Goal: Task Accomplishment & Management: Complete application form

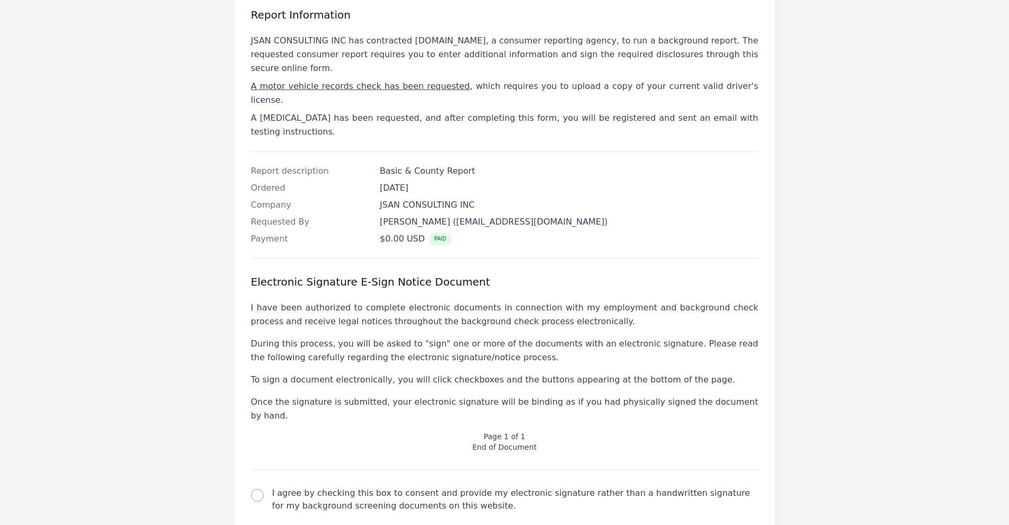
scroll to position [206, 0]
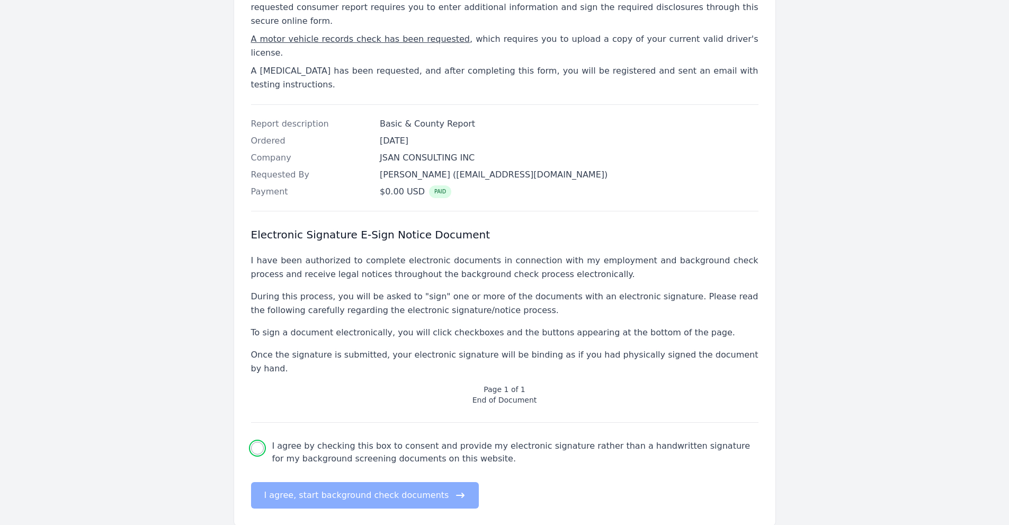
click at [254, 442] on input "I agree by checking this box to consent and provide my electronic signature rat…" at bounding box center [257, 448] width 13 height 13
checkbox input "true"
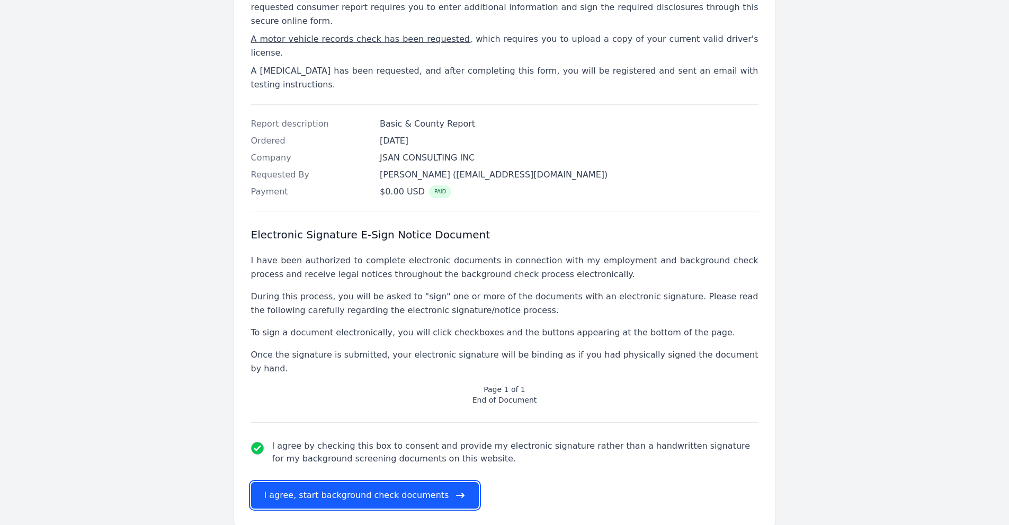
click at [320, 482] on button "I agree, start background check documents" at bounding box center [365, 495] width 228 height 26
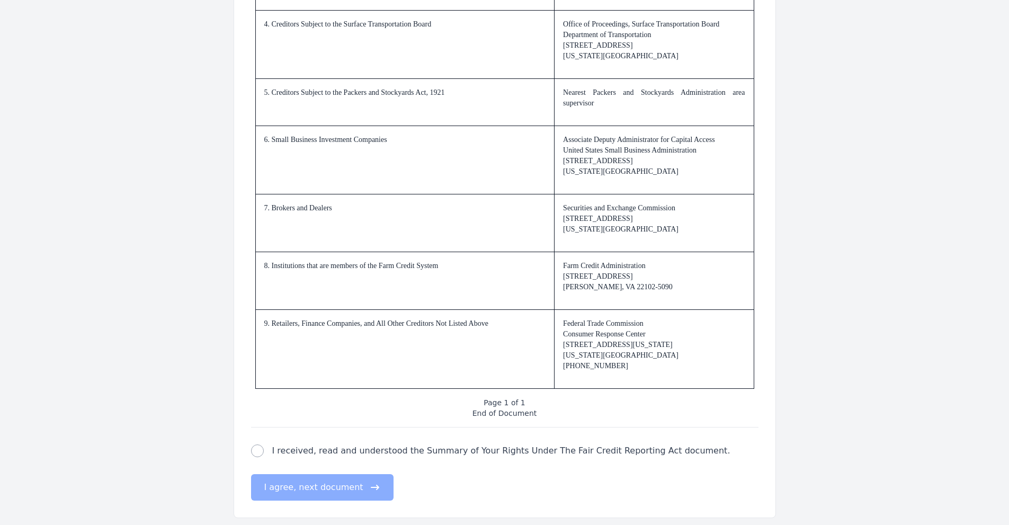
scroll to position [1485, 0]
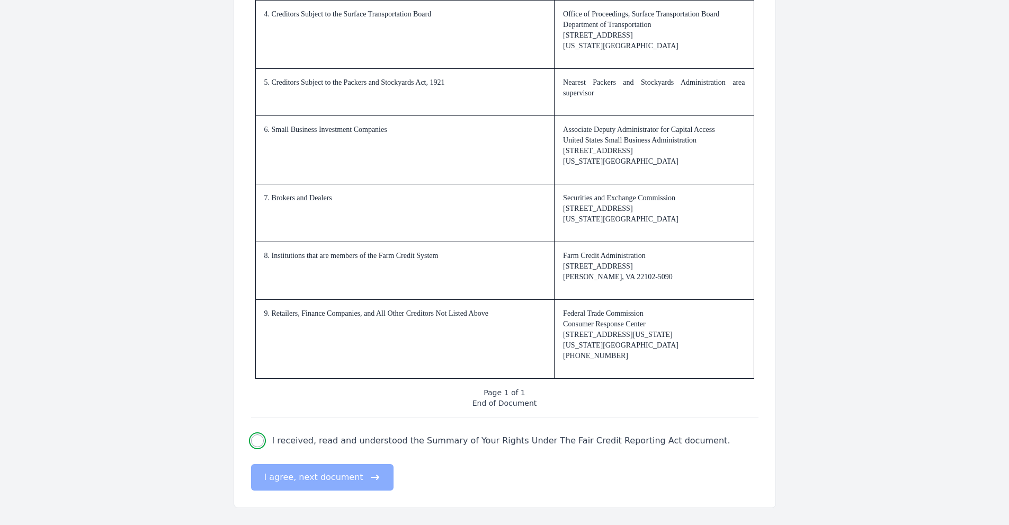
click at [255, 438] on input "I received, read and understood the Summary of Your Rights Under The Fair Credi…" at bounding box center [257, 440] width 13 height 13
checkbox input "true"
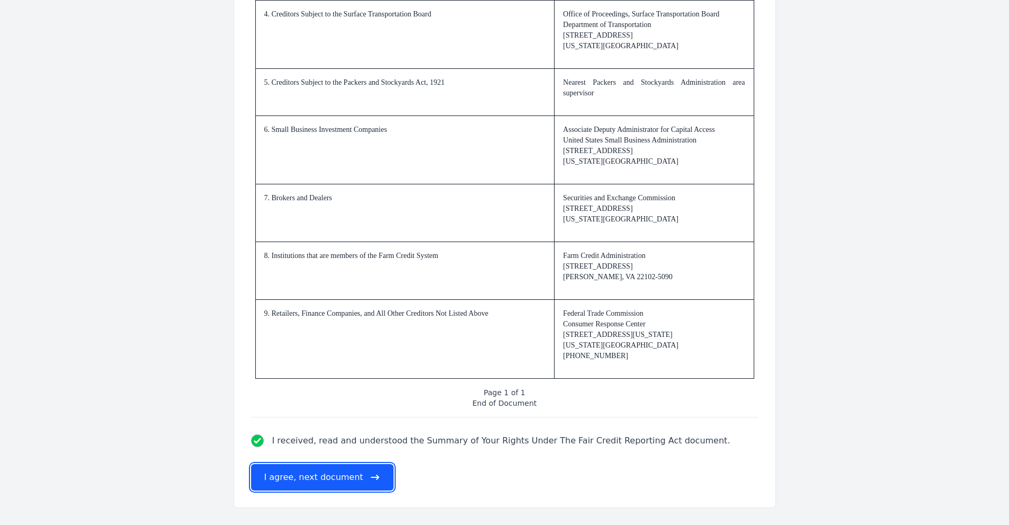
click at [311, 476] on button "I agree, next document" at bounding box center [322, 477] width 142 height 26
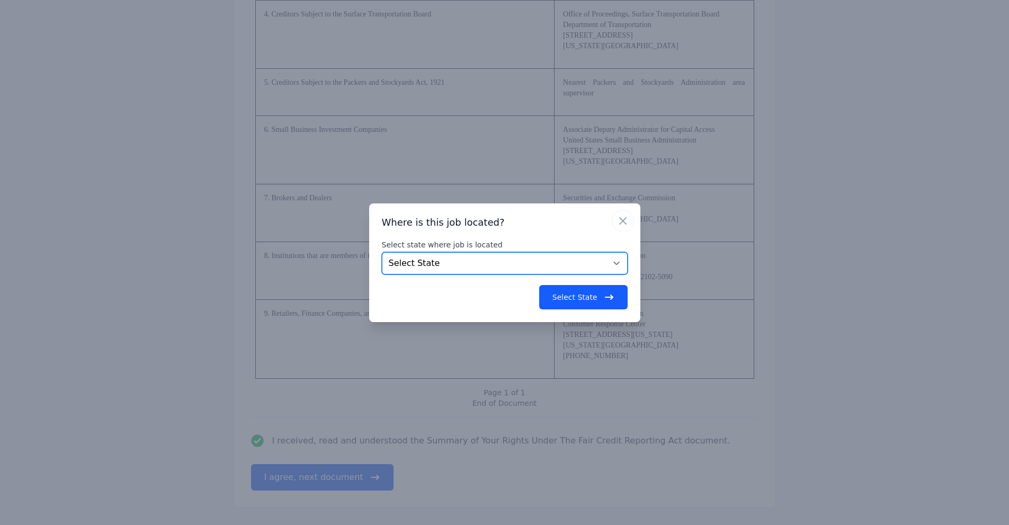
click at [548, 262] on select "Select State [US_STATE] [US_STATE] [US_STATE] [US_STATE] [US_STATE] [US_STATE] …" at bounding box center [505, 263] width 246 height 22
select select "CO"
click at [382, 252] on select "Select State [US_STATE] [US_STATE] [US_STATE] [US_STATE] [US_STATE] [US_STATE] …" at bounding box center [505, 263] width 246 height 22
click at [590, 304] on button "Select State" at bounding box center [583, 297] width 88 height 24
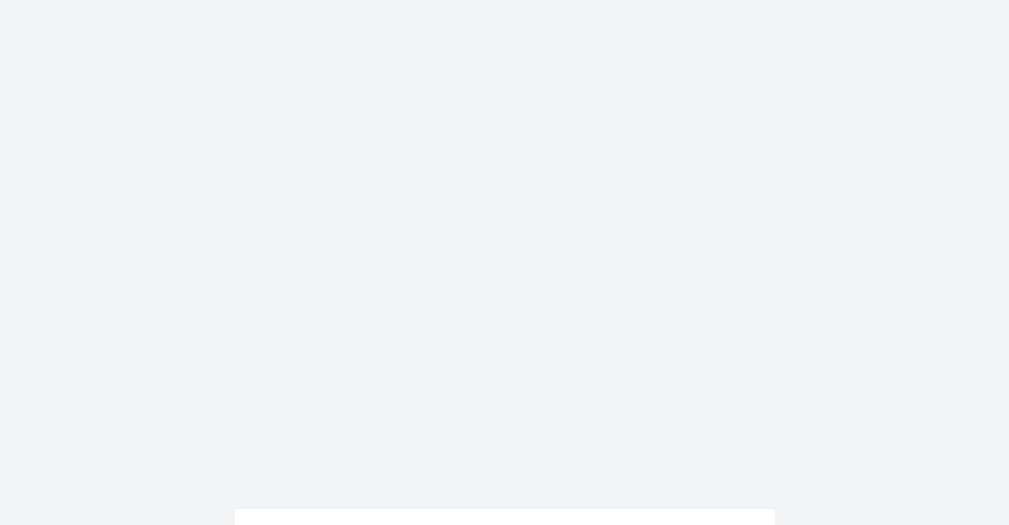
scroll to position [0, 0]
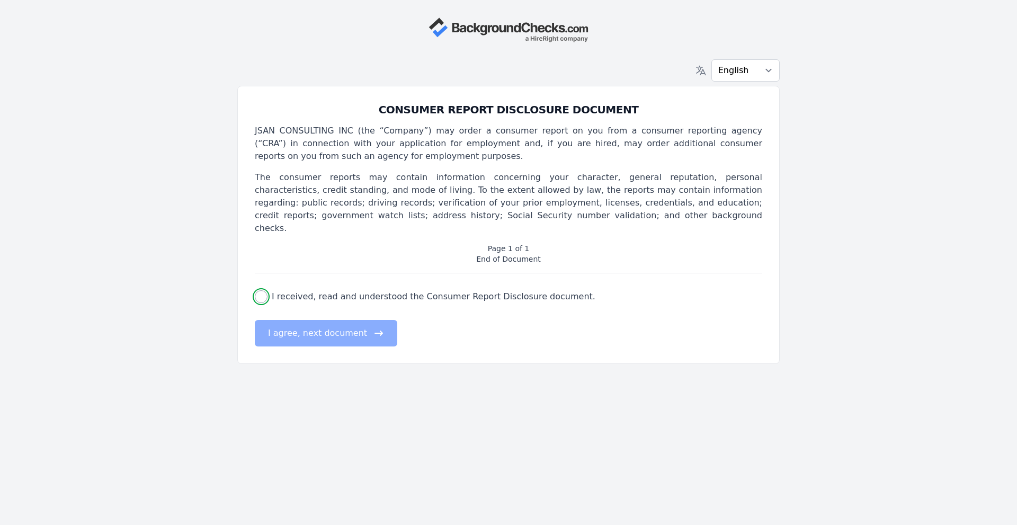
click at [260, 290] on input "I received, read and understood the Consumer Report Disclosure document." at bounding box center [261, 296] width 13 height 13
checkbox input "true"
click at [315, 323] on button "I agree, next document" at bounding box center [326, 333] width 142 height 26
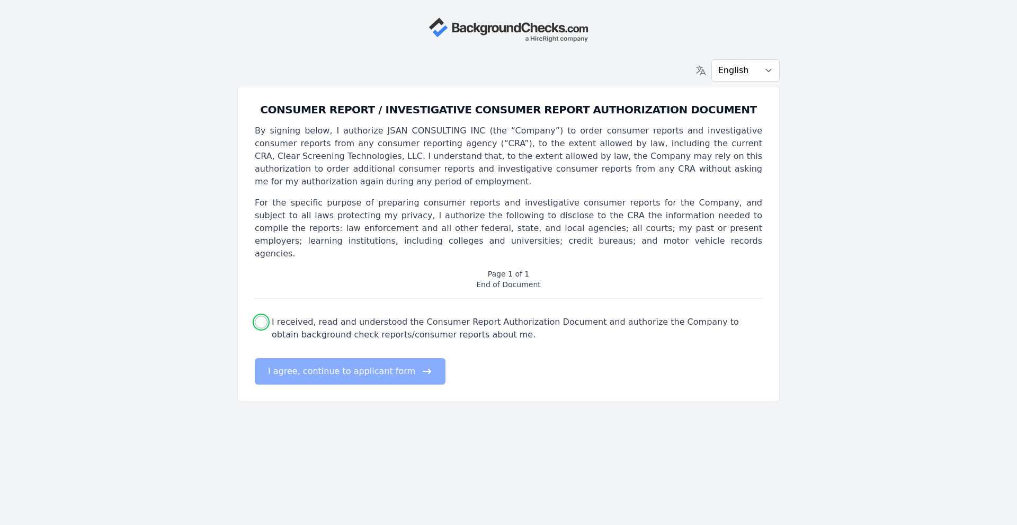
click at [259, 316] on input "I received, read and understood the Consumer Report Authorization Document and …" at bounding box center [261, 322] width 13 height 13
checkbox input "true"
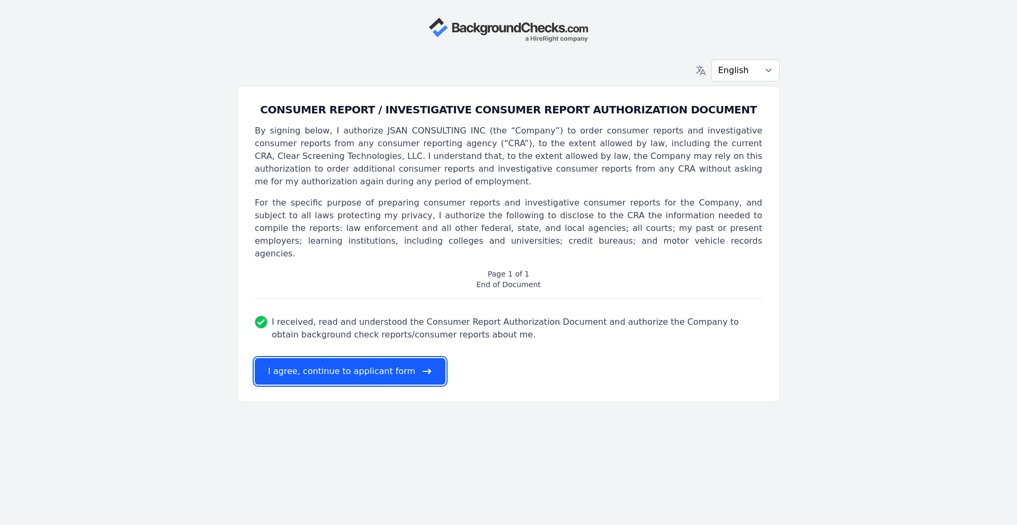
click at [356, 358] on button "I agree, continue to applicant form" at bounding box center [350, 371] width 191 height 26
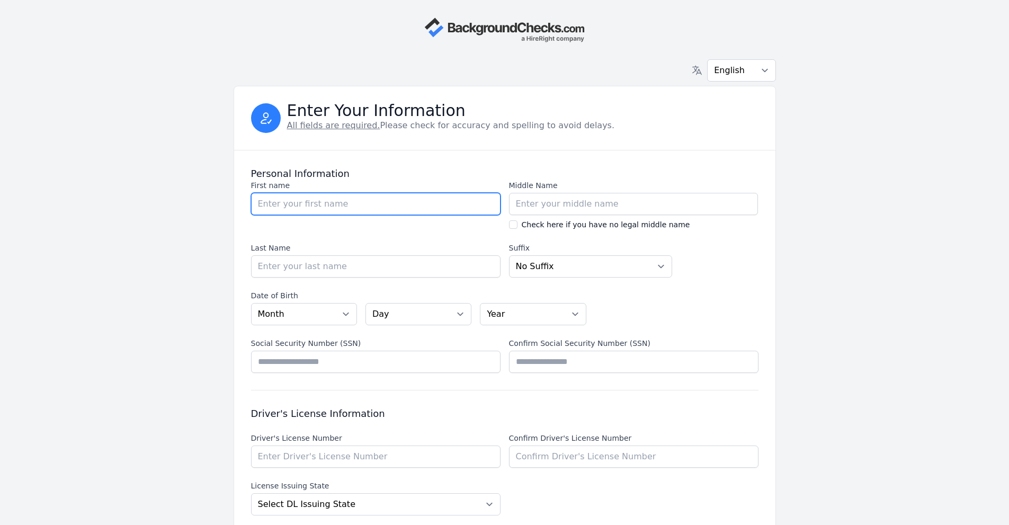
click at [412, 197] on input "First name" at bounding box center [375, 204] width 249 height 22
type input "m"
type input "[PERSON_NAME]"
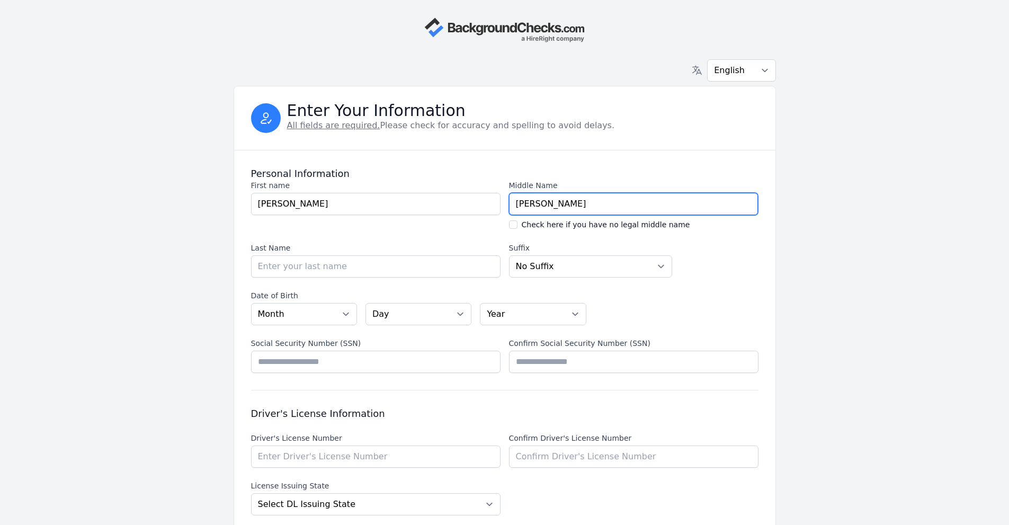
type input "[PERSON_NAME]"
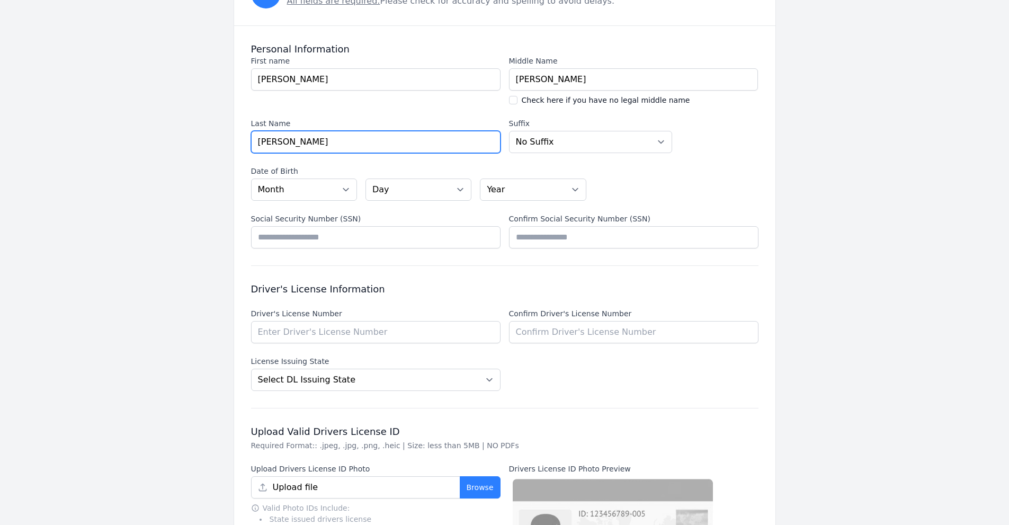
scroll to position [159, 0]
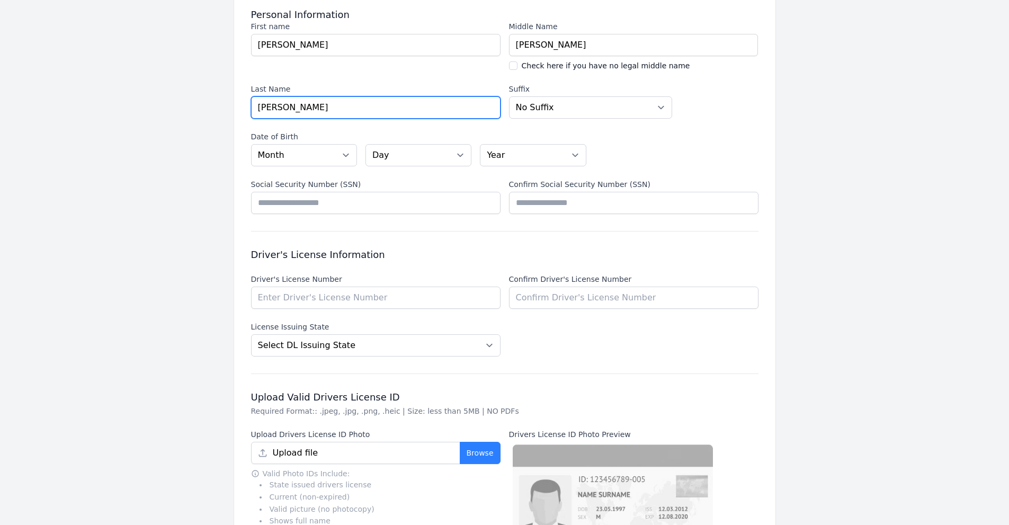
type input "[PERSON_NAME]"
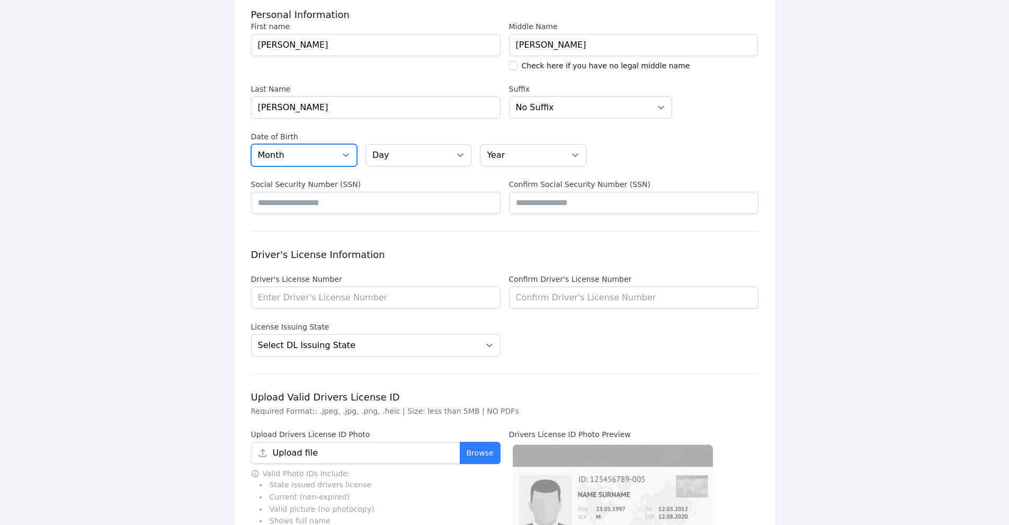
click at [318, 154] on select "Month [DATE] - [DATE] - [DATE] - [DATE] - [DATE] - [DATE] - [DATE] - [DATE] - […" at bounding box center [304, 155] width 106 height 22
select select "07"
click at [251, 144] on select "Month [DATE] - [DATE] - [DATE] - [DATE] - [DATE] - [DATE] - [DATE] - [DATE] - […" at bounding box center [304, 155] width 106 height 22
click at [431, 151] on select "Day 01 02 03 04 05 06 07 08 09 10 11 12 13 14 15 16 17 18 19 20 21 22 23 24 25 …" at bounding box center [418, 155] width 106 height 22
select select "30"
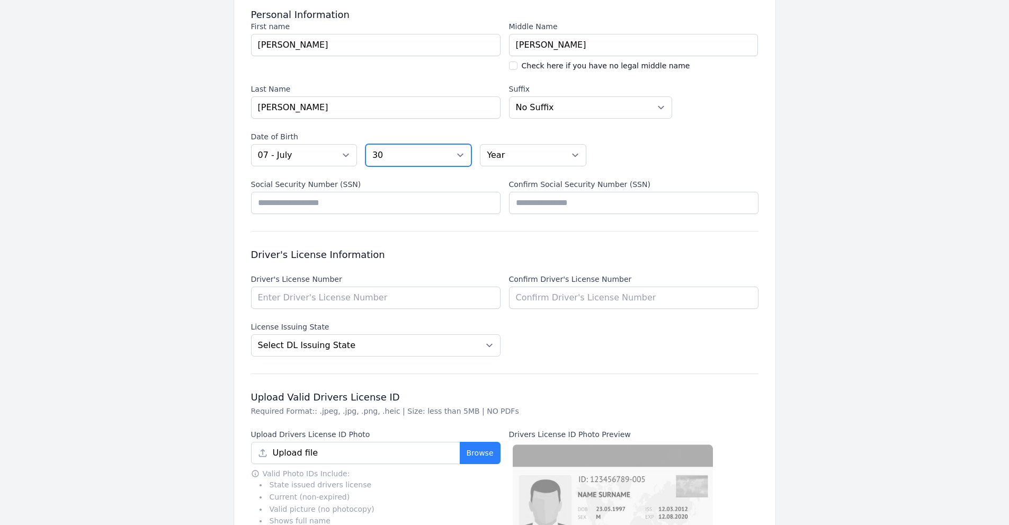
click at [365, 144] on select "Day 01 02 03 04 05 06 07 08 09 10 11 12 13 14 15 16 17 18 19 20 21 22 23 24 25 …" at bounding box center [418, 155] width 106 height 22
click at [545, 152] on select "Year [DATE] 2006 2005 2004 2003 2002 2001 2000 1999 1998 1997 1996 1995 1994 19…" at bounding box center [533, 155] width 106 height 22
select select "1971"
click at [480, 144] on select "Year [DATE] 2006 2005 2004 2003 2002 2001 2000 1999 1998 1997 1996 1995 1994 19…" at bounding box center [533, 155] width 106 height 22
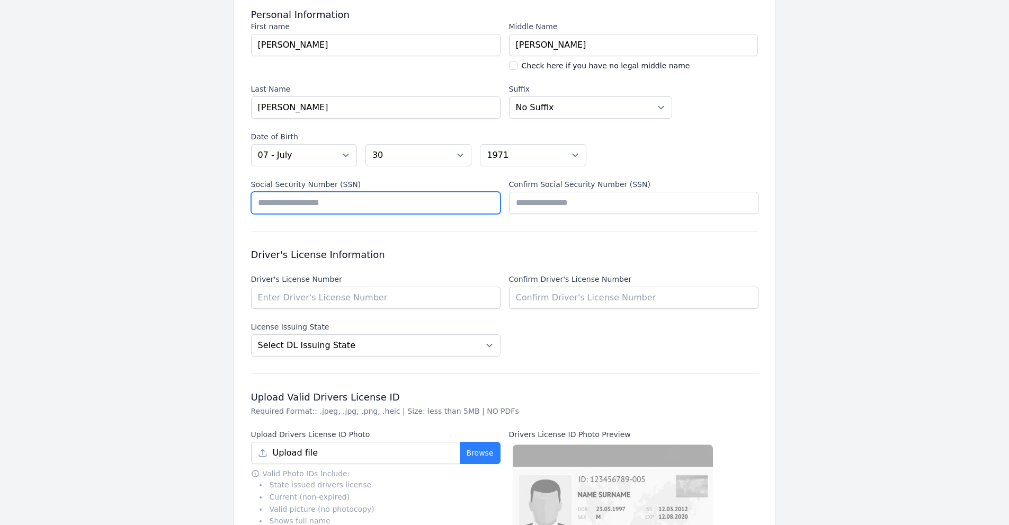
click at [352, 199] on input "Social Security Number (SSN)" at bounding box center [375, 203] width 249 height 22
type input "*********"
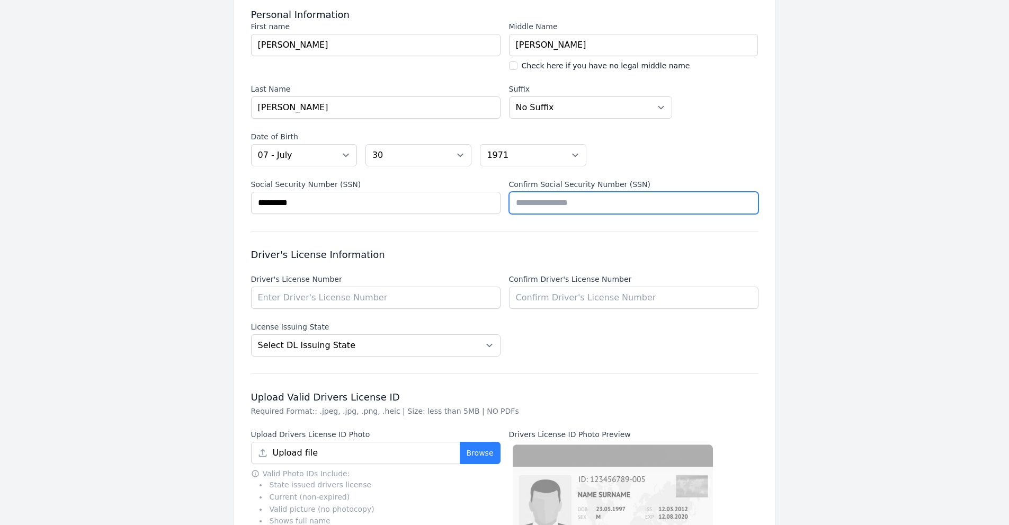
click at [573, 206] on input "Confirm Social Security Number (SSN)" at bounding box center [633, 203] width 249 height 22
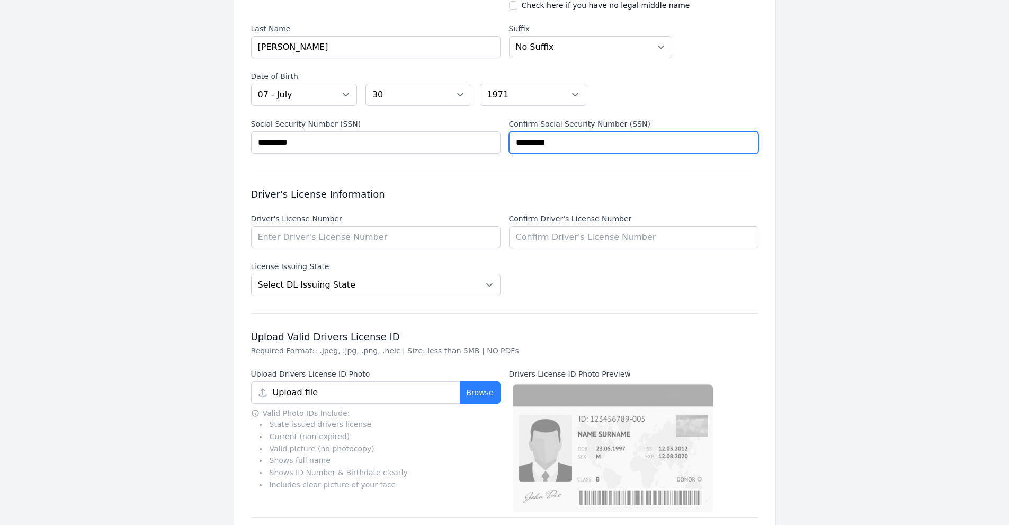
scroll to position [318, 0]
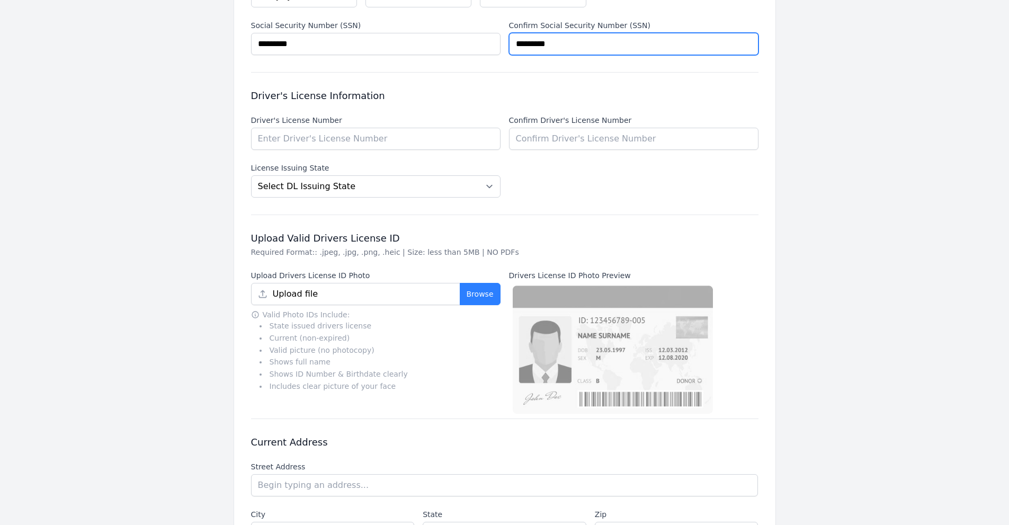
type input "*********"
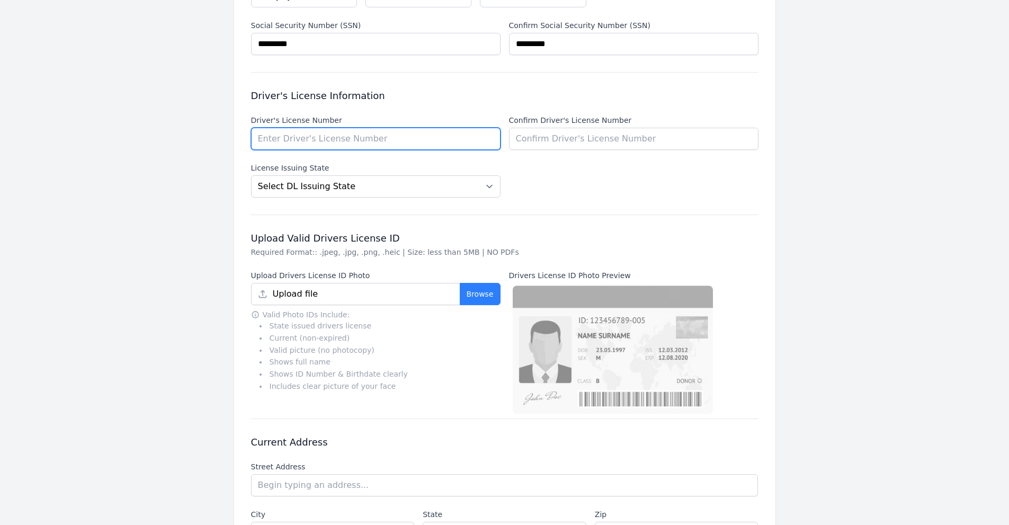
click at [351, 141] on input "Driver's License Number" at bounding box center [375, 139] width 249 height 22
type input "940802444"
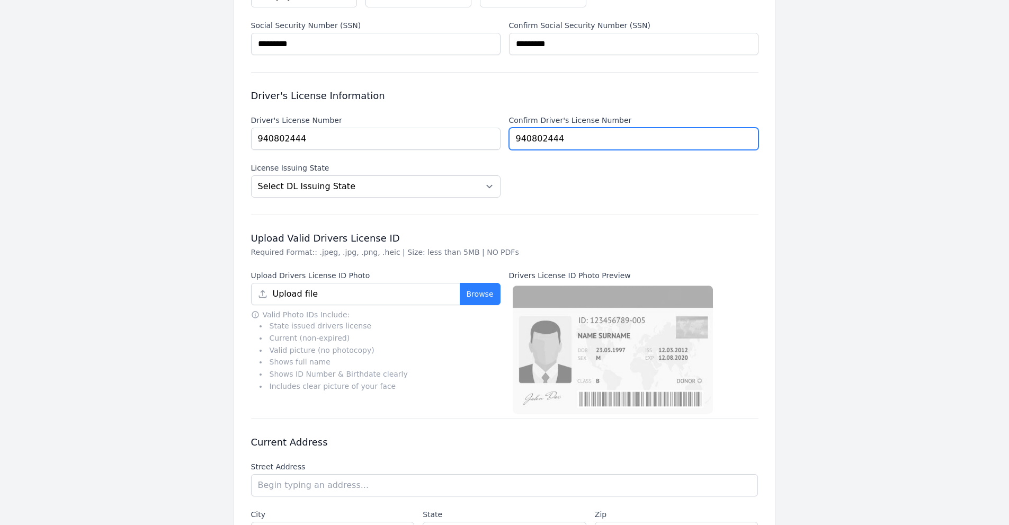
type input "940802444"
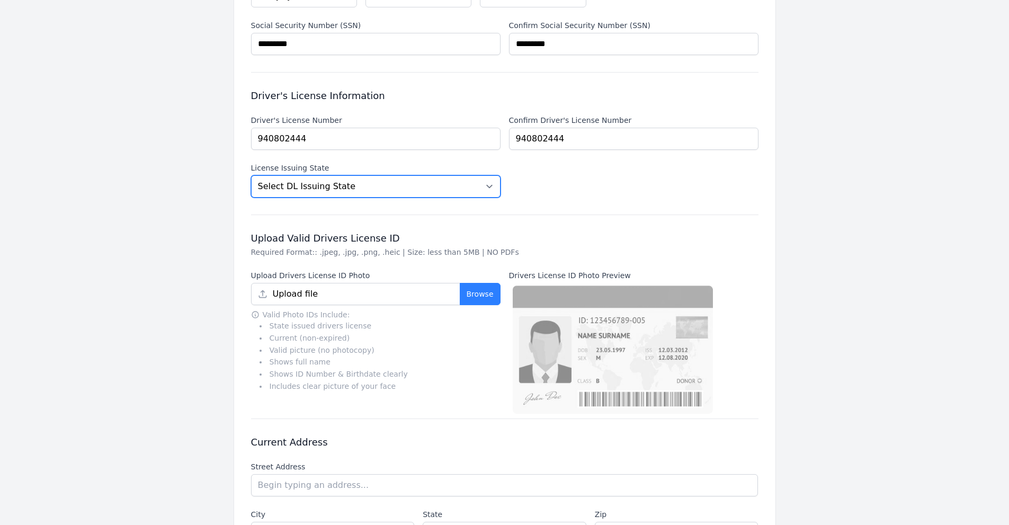
drag, startPoint x: 349, startPoint y: 180, endPoint x: 342, endPoint y: 179, distance: 7.0
click at [349, 180] on select "Select DL [GEOGRAPHIC_DATA] State [US_STATE] [US_STATE] [US_STATE] [US_STATE] […" at bounding box center [375, 186] width 249 height 22
select select "CO"
click at [251, 175] on select "Select DL [GEOGRAPHIC_DATA] State [US_STATE] [US_STATE] [US_STATE] [US_STATE] […" at bounding box center [375, 186] width 249 height 22
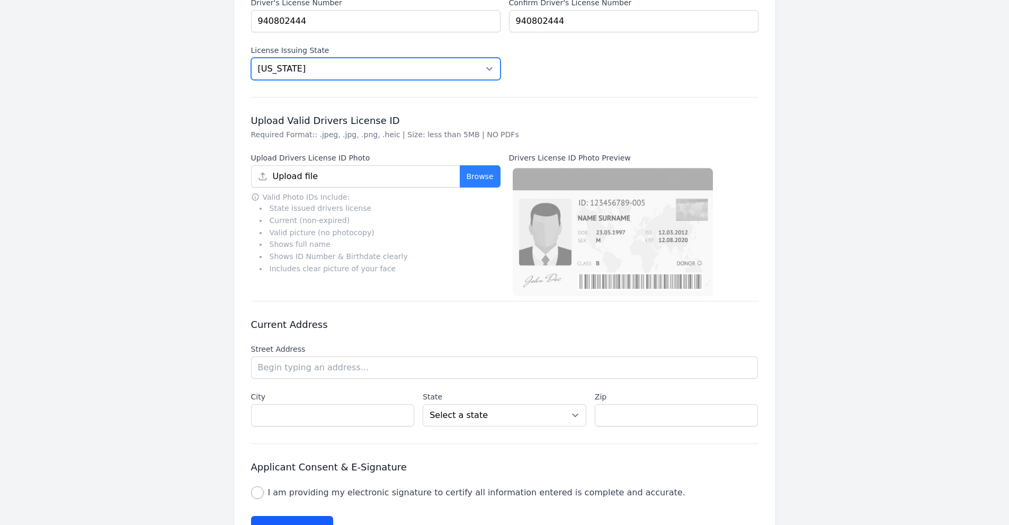
scroll to position [477, 0]
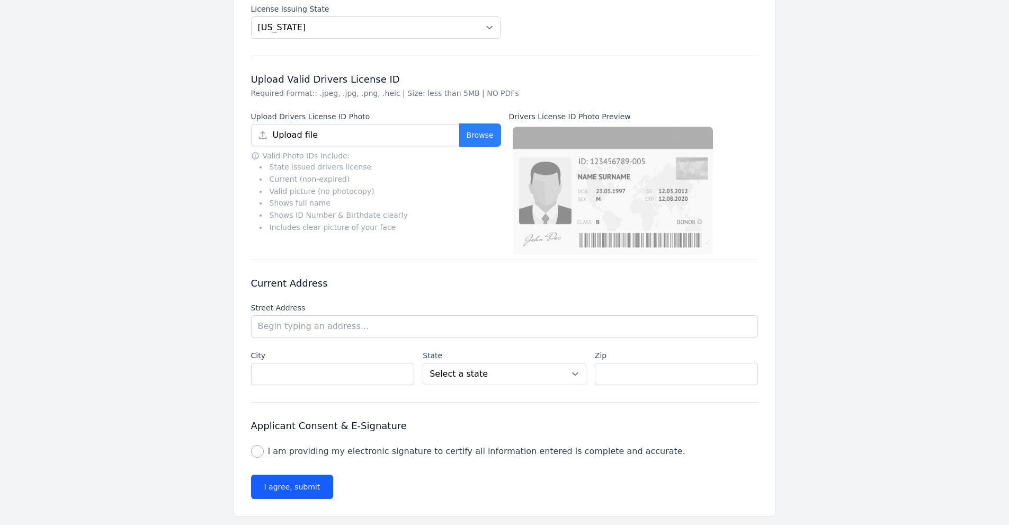
click at [479, 135] on button "Browse" at bounding box center [480, 135] width 41 height 22
type input "103.jpg"
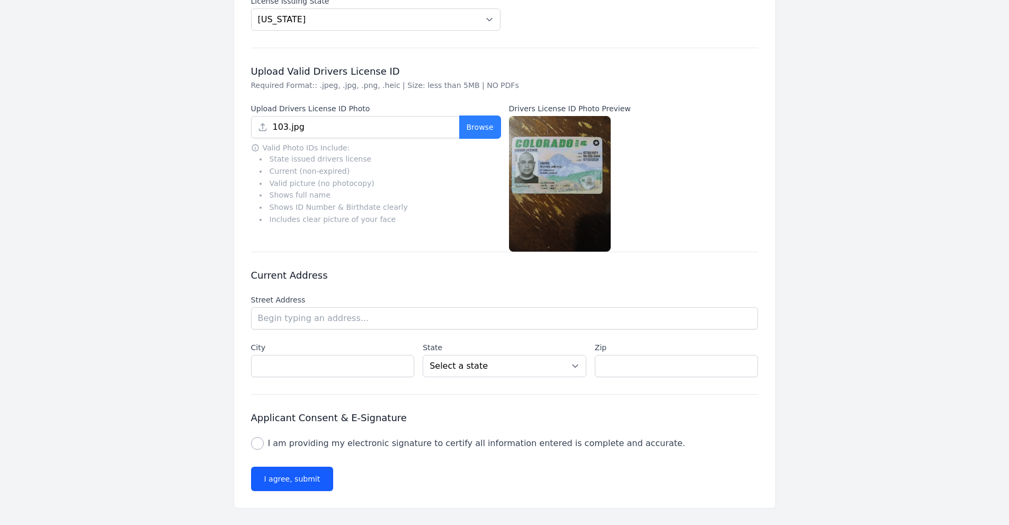
scroll to position [485, 0]
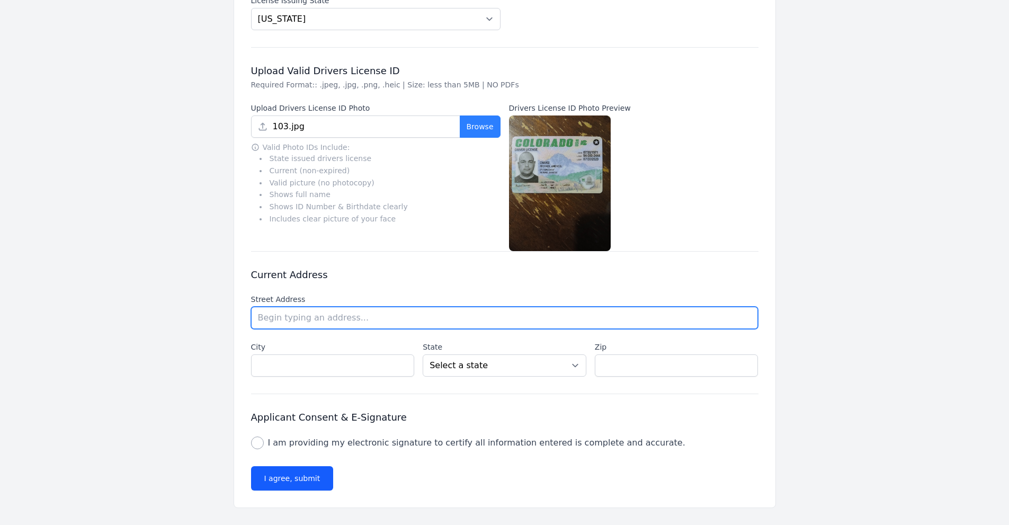
click at [350, 316] on input "text" at bounding box center [504, 318] width 507 height 22
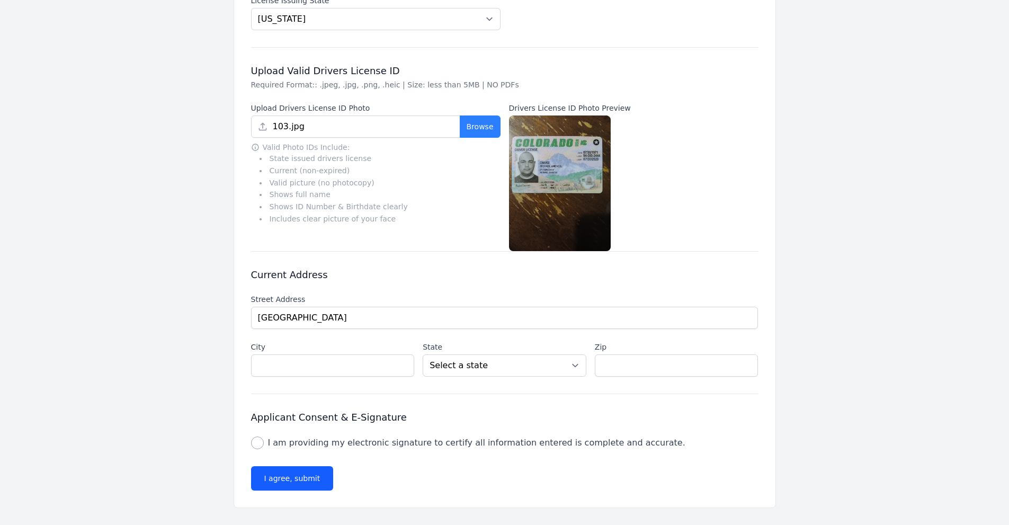
click at [0, 0] on li "[STREET_ADDRESS]" at bounding box center [0, 0] width 0 height 0
type input "[STREET_ADDRESS]"
type input "Aurora"
select select "CO"
type input "80010"
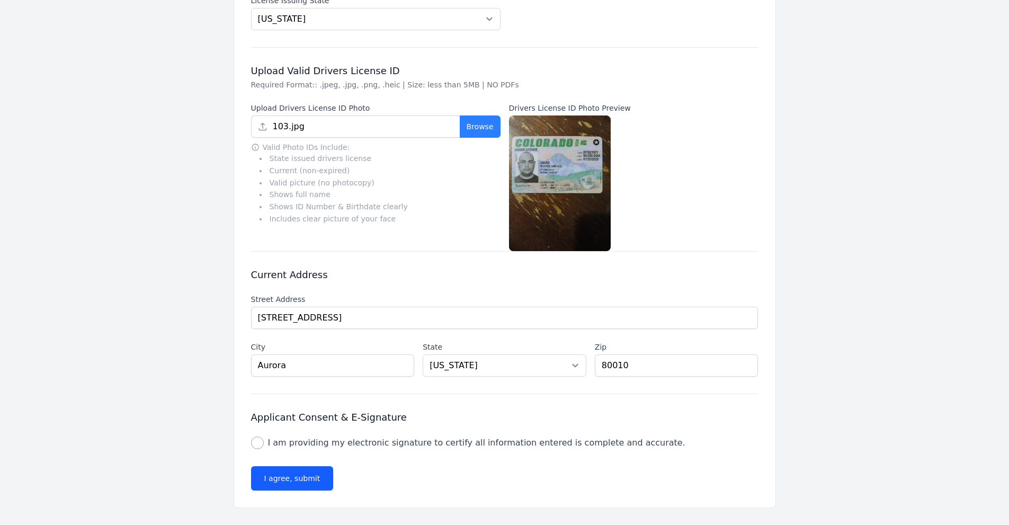
click at [273, 442] on label "I am providing my electronic signature to certify all information entered is co…" at bounding box center [476, 442] width 417 height 13
click at [264, 442] on input "I am providing my electronic signature to certify all information entered is co…" at bounding box center [257, 442] width 13 height 13
checkbox input "true"
click at [290, 479] on button "I agree, submit" at bounding box center [292, 478] width 83 height 24
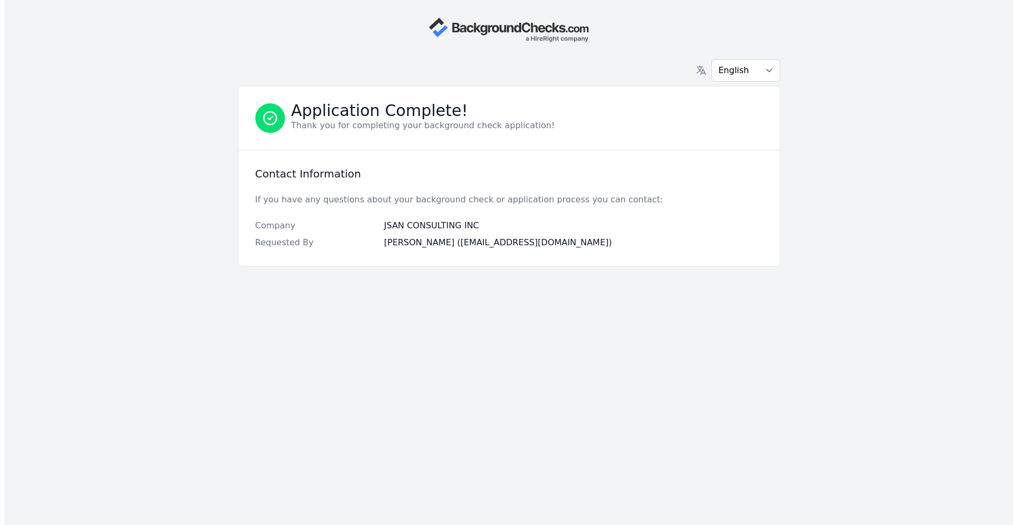
scroll to position [0, 0]
